Goal: Navigation & Orientation: Find specific page/section

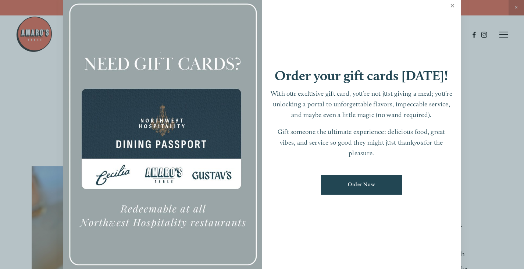
click at [455, 7] on link "Close" at bounding box center [452, 6] width 14 height 21
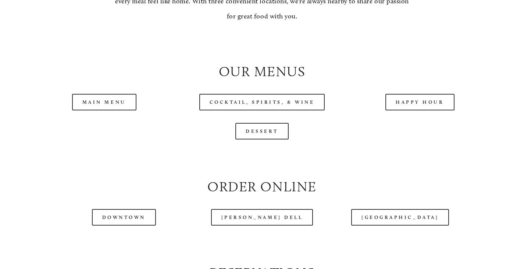
scroll to position [698, 0]
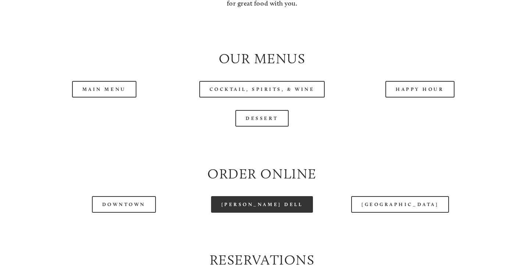
click at [265, 212] on link "[PERSON_NAME] Dell" at bounding box center [262, 204] width 102 height 17
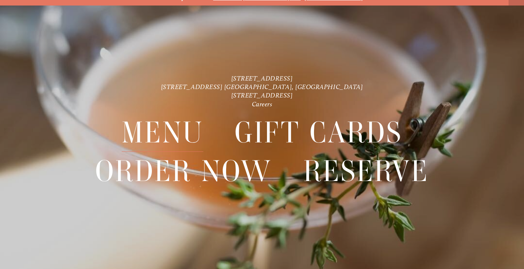
scroll to position [15, 0]
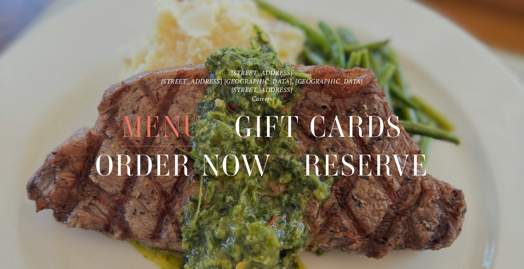
click at [175, 129] on span "Menu" at bounding box center [163, 127] width 82 height 38
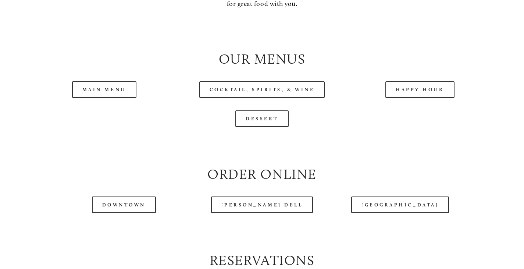
scroll to position [698, 0]
click at [132, 97] on link "Main Menu" at bounding box center [104, 89] width 64 height 17
